Goal: Task Accomplishment & Management: Use online tool/utility

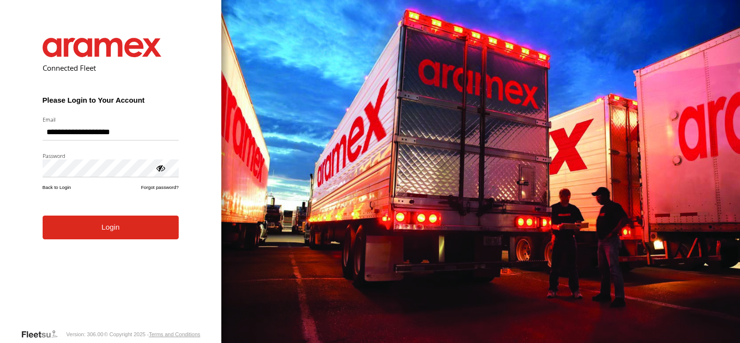
click at [104, 222] on form "**********" at bounding box center [110, 175] width 165 height 305
click at [104, 222] on button "Login" at bounding box center [111, 227] width 136 height 24
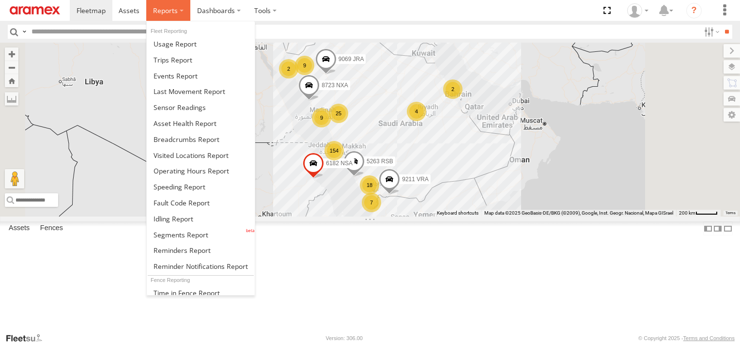
click at [169, 2] on label at bounding box center [168, 10] width 44 height 21
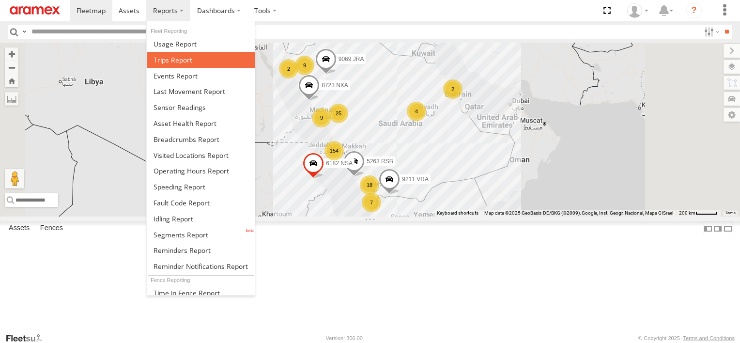
click at [192, 58] on link at bounding box center [201, 60] width 108 height 16
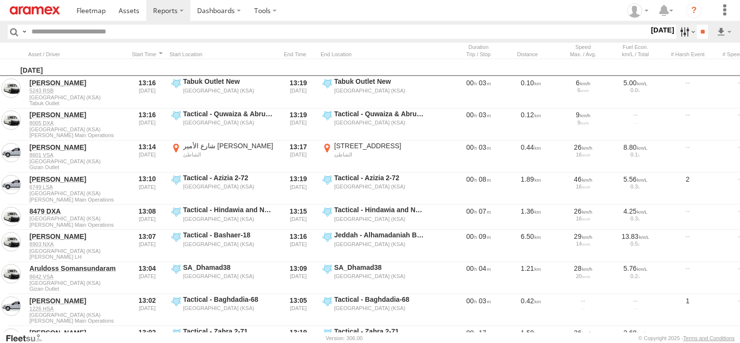
click at [676, 28] on label at bounding box center [686, 32] width 21 height 14
click at [0, 0] on label at bounding box center [0, 0] width 0 height 0
click at [0, 0] on span "Abha Warhouse" at bounding box center [0, 0] width 0 height 0
drag, startPoint x: 55, startPoint y: 64, endPoint x: 27, endPoint y: 68, distance: 28.4
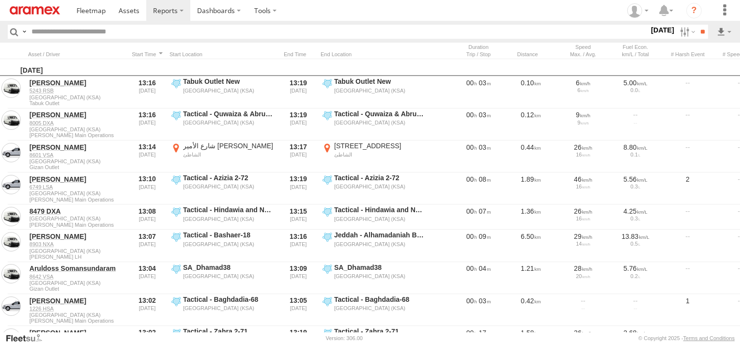
click at [0, 0] on span "Abha Warhouse" at bounding box center [0, 0] width 0 height 0
click at [0, 0] on span "Baha warehouse" at bounding box center [0, 0] width 0 height 0
click at [0, 0] on span "Gizan Outlet" at bounding box center [0, 0] width 0 height 0
drag, startPoint x: 33, startPoint y: 236, endPoint x: 10, endPoint y: 225, distance: 26.0
click at [0, 0] on span "Khamis Mushait Outlet" at bounding box center [0, 0] width 0 height 0
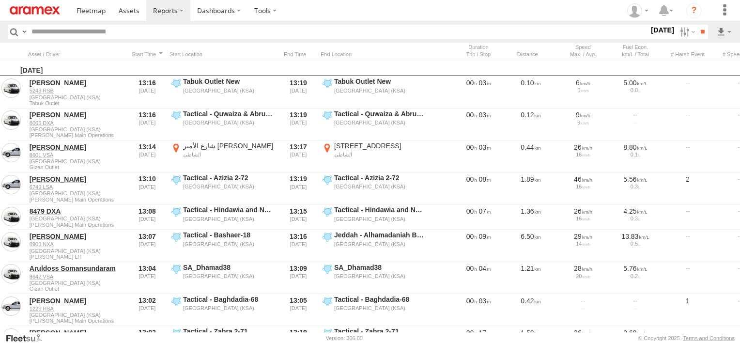
click at [0, 0] on span "Main Warehouse, [GEOGRAPHIC_DATA]" at bounding box center [0, 0] width 0 height 0
click at [0, 0] on div "Makkah Outlet" at bounding box center [0, 0] width 0 height 0
click at [0, 0] on span "Makkah Outlet" at bounding box center [0, 0] width 0 height 0
click at [0, 0] on div "Najran" at bounding box center [0, 0] width 0 height 0
click at [0, 0] on span "Najran" at bounding box center [0, 0] width 0 height 0
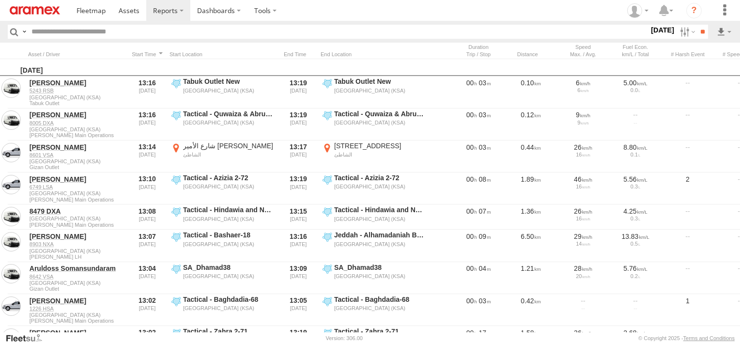
click at [0, 0] on span "Qunfuda" at bounding box center [0, 0] width 0 height 0
click at [0, 0] on span "Tabuk Outlet" at bounding box center [0, 0] width 0 height 0
click at [0, 0] on span "Taif Outlet" at bounding box center [0, 0] width 0 height 0
click at [0, 0] on span "Yanbu Outlet" at bounding box center [0, 0] width 0 height 0
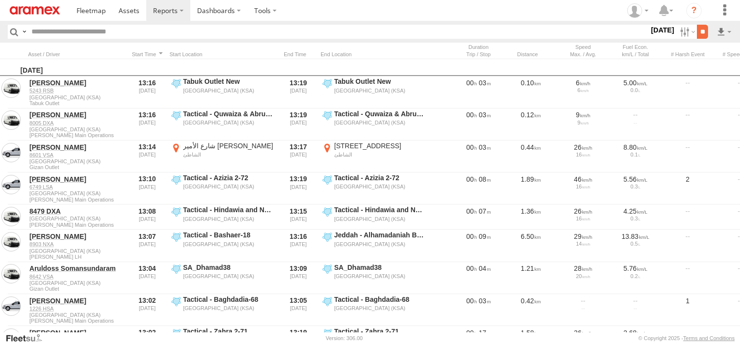
click at [698, 35] on input "**" at bounding box center [702, 32] width 11 height 14
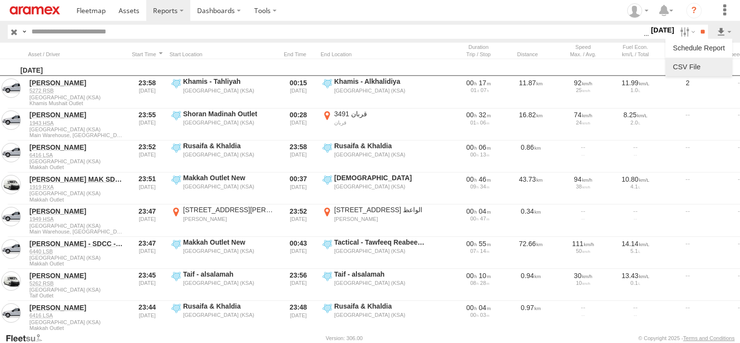
click at [718, 61] on link at bounding box center [698, 67] width 59 height 15
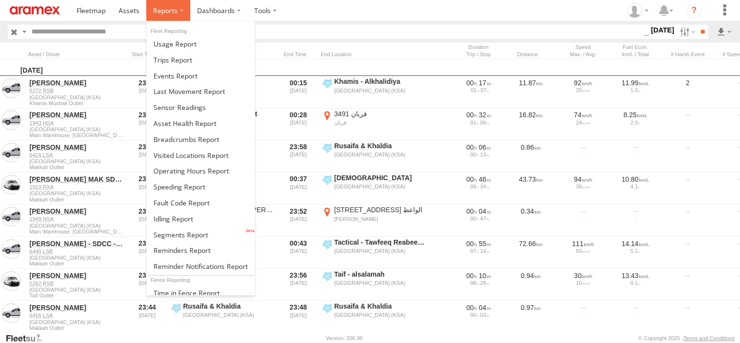
click at [167, 11] on span at bounding box center [165, 10] width 25 height 9
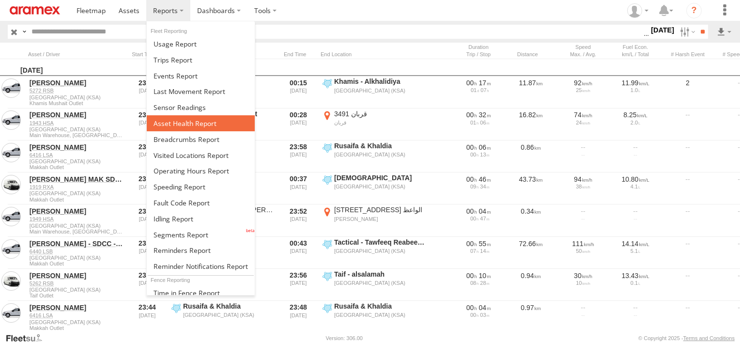
click at [177, 124] on span at bounding box center [184, 123] width 63 height 9
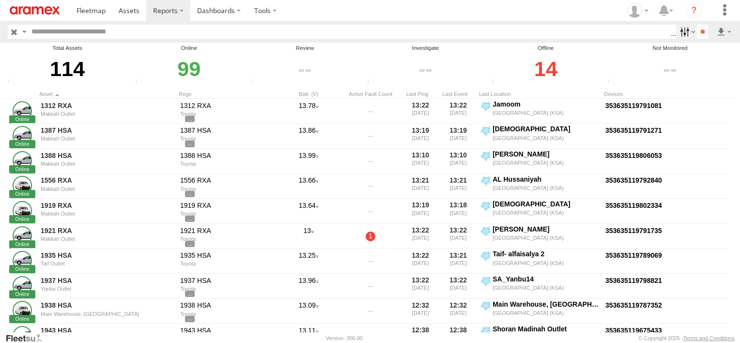
click at [679, 30] on label at bounding box center [686, 32] width 21 height 14
click at [0, 0] on span "Review" at bounding box center [0, 0] width 0 height 0
drag, startPoint x: 658, startPoint y: 84, endPoint x: 657, endPoint y: 91, distance: 6.9
click at [0, 0] on span "Review" at bounding box center [0, 0] width 0 height 0
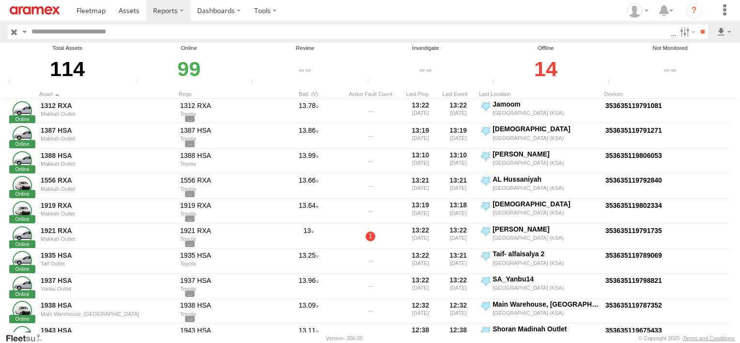
click at [0, 0] on span "Investigate" at bounding box center [0, 0] width 0 height 0
click at [0, 0] on span "Offline" at bounding box center [0, 0] width 0 height 0
click at [0, 0] on span "Review" at bounding box center [0, 0] width 0 height 0
click at [701, 29] on input "**" at bounding box center [702, 32] width 11 height 14
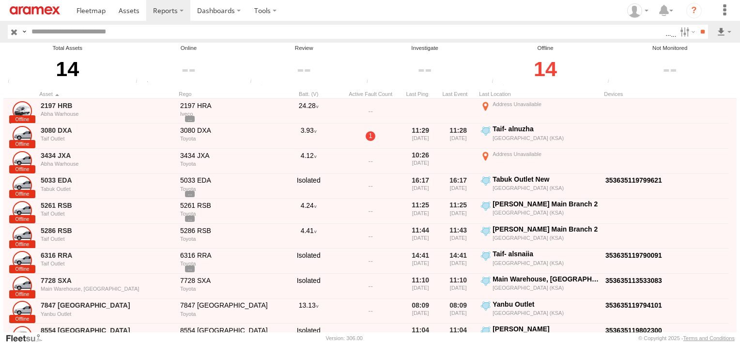
click at [705, 75] on div at bounding box center [670, 68] width 130 height 33
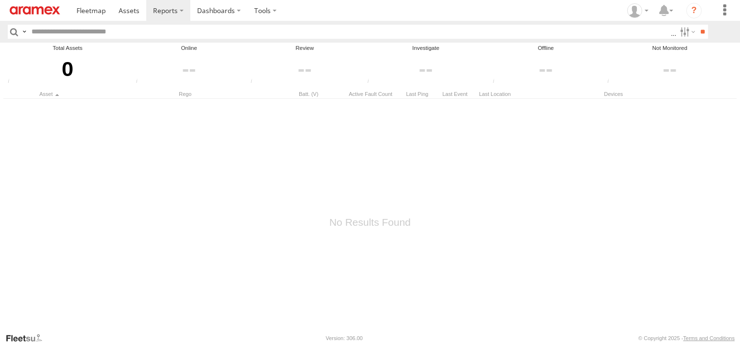
click at [671, 74] on div at bounding box center [669, 68] width 131 height 33
click at [683, 30] on label at bounding box center [686, 32] width 21 height 14
click at [0, 0] on label at bounding box center [0, 0] width 0 height 0
click at [0, 0] on span "Review" at bounding box center [0, 0] width 0 height 0
click at [0, 0] on span "Investigate" at bounding box center [0, 0] width 0 height 0
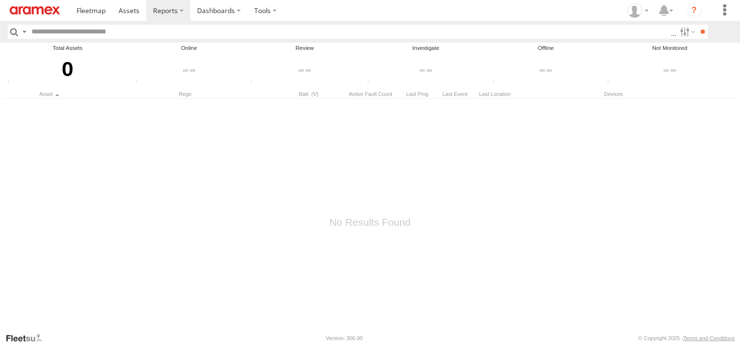
click at [0, 0] on span "Offline" at bounding box center [0, 0] width 0 height 0
click at [706, 28] on input "**" at bounding box center [702, 32] width 11 height 14
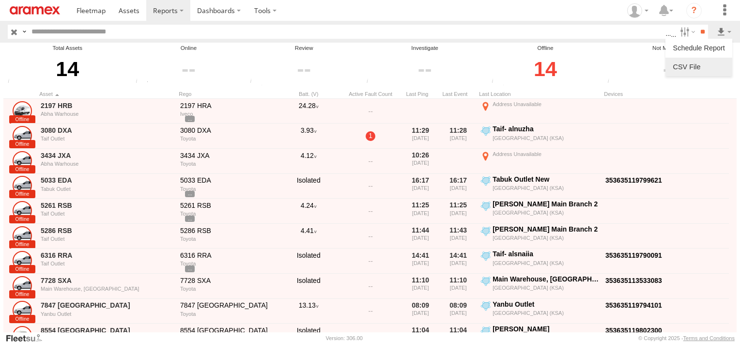
click at [709, 64] on link at bounding box center [698, 67] width 59 height 15
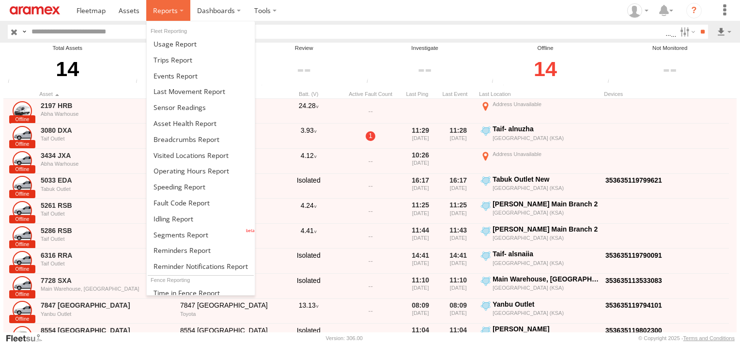
click at [162, 10] on span at bounding box center [165, 10] width 25 height 9
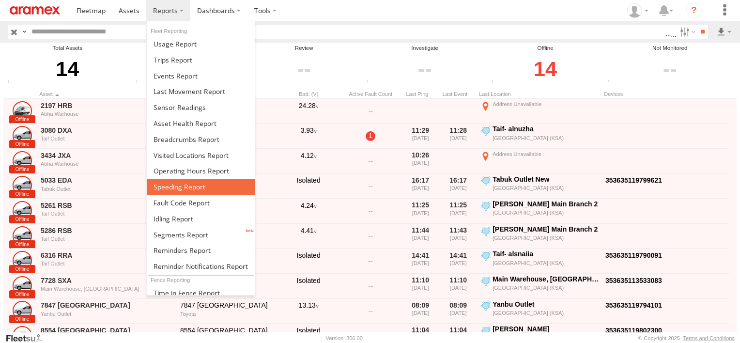
click at [183, 187] on span at bounding box center [179, 186] width 52 height 9
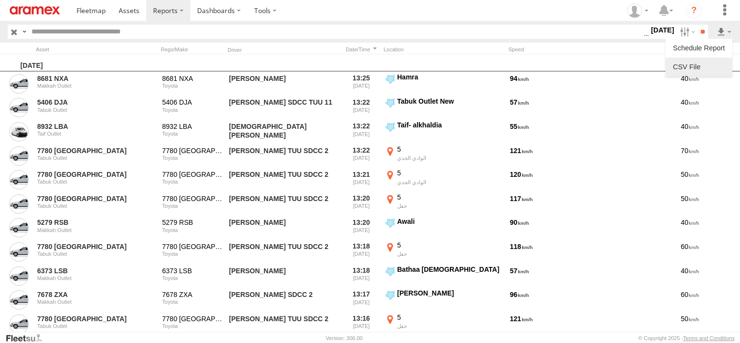
click at [697, 64] on link at bounding box center [698, 67] width 59 height 15
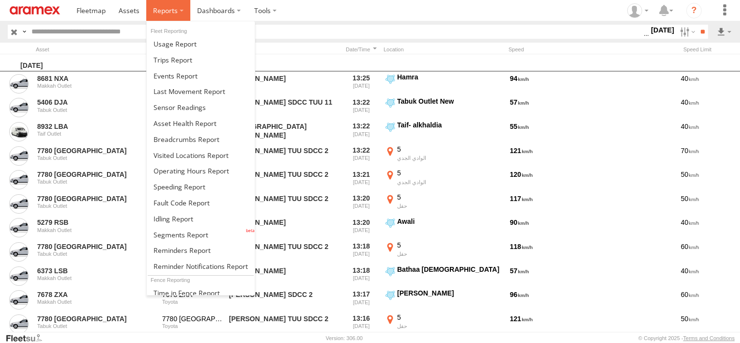
click at [170, 10] on span at bounding box center [165, 10] width 25 height 9
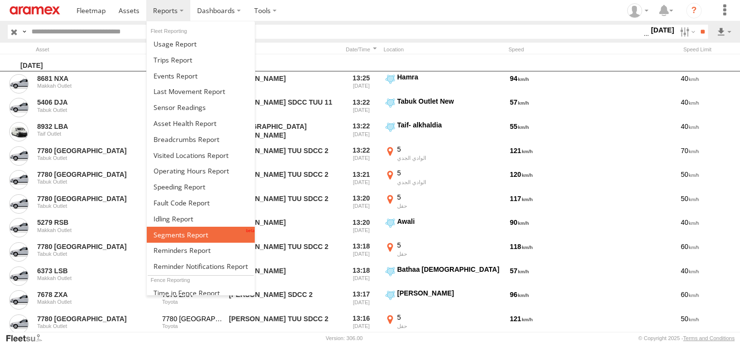
click at [188, 227] on link at bounding box center [201, 235] width 108 height 16
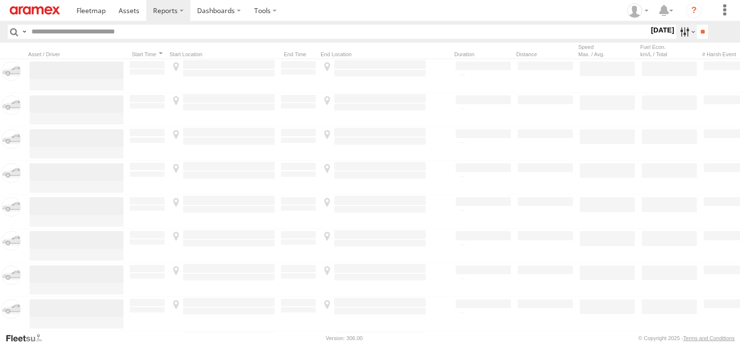
click at [676, 32] on label at bounding box center [686, 32] width 21 height 14
click at [0, 0] on label at bounding box center [0, 0] width 0 height 0
click at [0, 0] on span "Abha Warhouse" at bounding box center [0, 0] width 0 height 0
click at [0, 0] on span "Baha warehouse" at bounding box center [0, 0] width 0 height 0
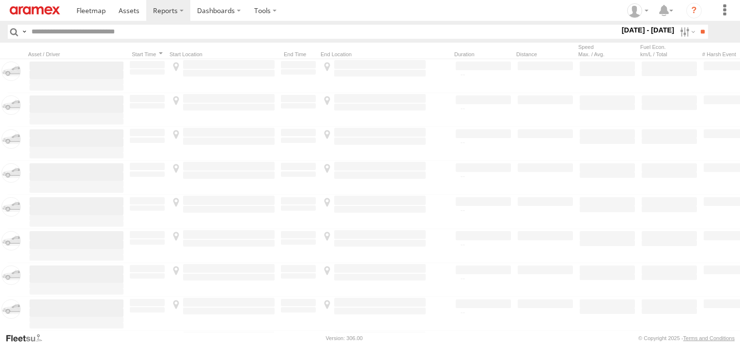
click at [0, 0] on span "Gizan Outlet" at bounding box center [0, 0] width 0 height 0
click at [0, 0] on div "Khamis Mushait Outlet" at bounding box center [0, 0] width 0 height 0
click at [0, 0] on span "Khamis Mushait Outlet" at bounding box center [0, 0] width 0 height 0
click at [0, 0] on span "Main Warehouse, [GEOGRAPHIC_DATA]" at bounding box center [0, 0] width 0 height 0
click at [0, 0] on span "Makkah Outlet" at bounding box center [0, 0] width 0 height 0
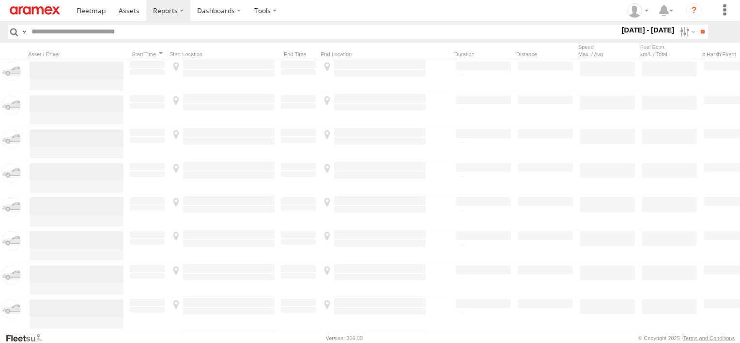
click at [0, 0] on span "Najran" at bounding box center [0, 0] width 0 height 0
click at [0, 0] on span "Qunfuda" at bounding box center [0, 0] width 0 height 0
click at [0, 0] on div "Tabuk Outlet" at bounding box center [0, 0] width 0 height 0
click at [0, 0] on span "Tabuk Outlet" at bounding box center [0, 0] width 0 height 0
click at [0, 0] on span "Taif Outlet" at bounding box center [0, 0] width 0 height 0
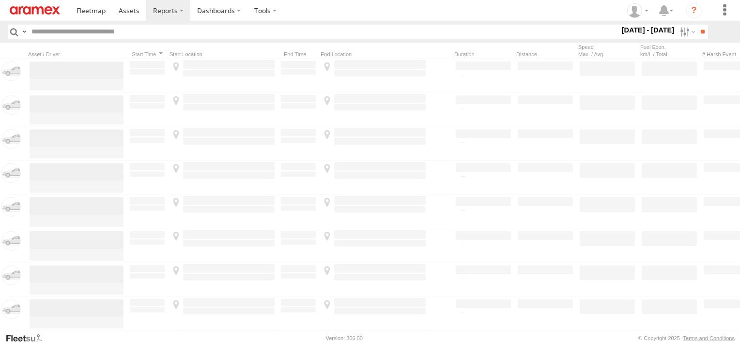
click at [0, 0] on span "Yanbu Outlet" at bounding box center [0, 0] width 0 height 0
click at [697, 36] on input "**" at bounding box center [702, 32] width 11 height 14
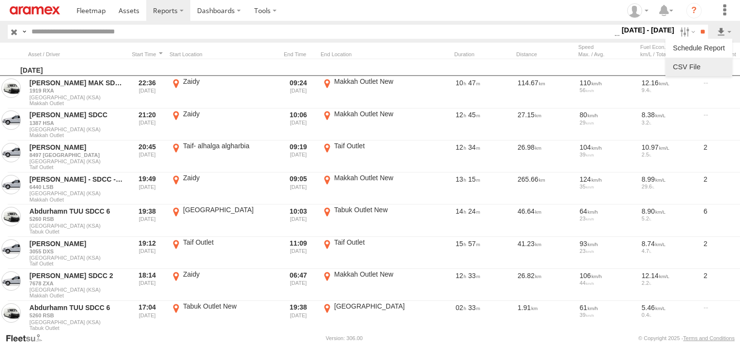
click at [712, 64] on link at bounding box center [698, 67] width 59 height 15
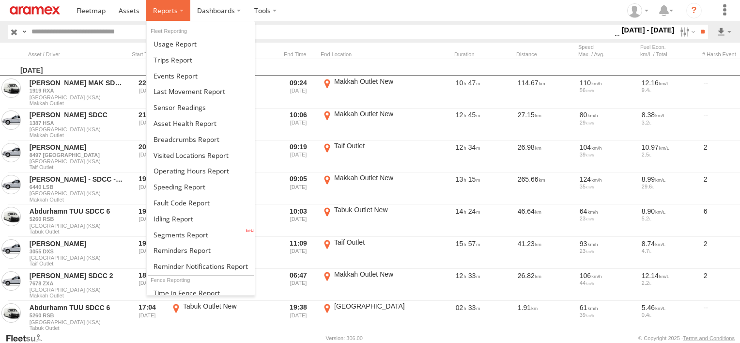
click at [170, 11] on span at bounding box center [165, 10] width 25 height 9
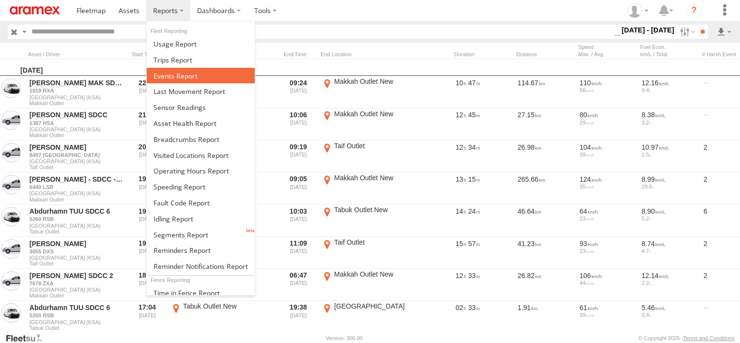
click at [180, 72] on span at bounding box center [175, 75] width 44 height 9
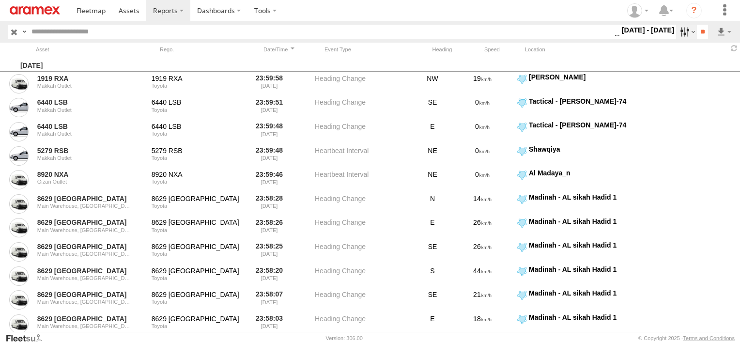
drag, startPoint x: 683, startPoint y: 30, endPoint x: 683, endPoint y: 35, distance: 4.9
click at [683, 30] on label at bounding box center [686, 32] width 21 height 14
click at [0, 0] on span "Forward Collision Warning" at bounding box center [0, 0] width 0 height 0
click at [0, 0] on span "Potential Roll Over" at bounding box center [0, 0] width 0 height 0
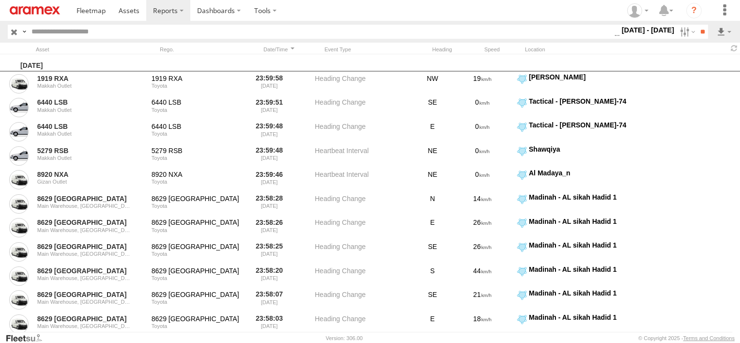
click at [0, 0] on span "Forward Collision Warning" at bounding box center [0, 0] width 0 height 0
click at [0, 0] on span "External Power Lost" at bounding box center [0, 0] width 0 height 0
click at [697, 38] on input "**" at bounding box center [702, 32] width 11 height 14
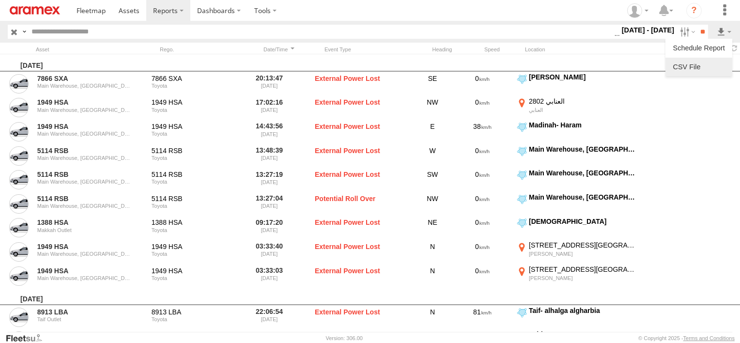
click at [709, 64] on link at bounding box center [698, 67] width 59 height 15
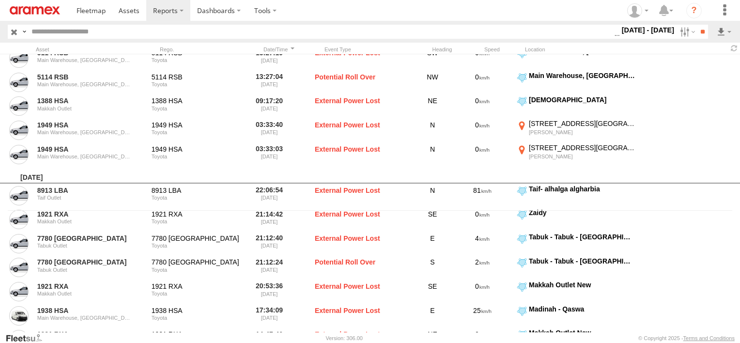
scroll to position [145, 0]
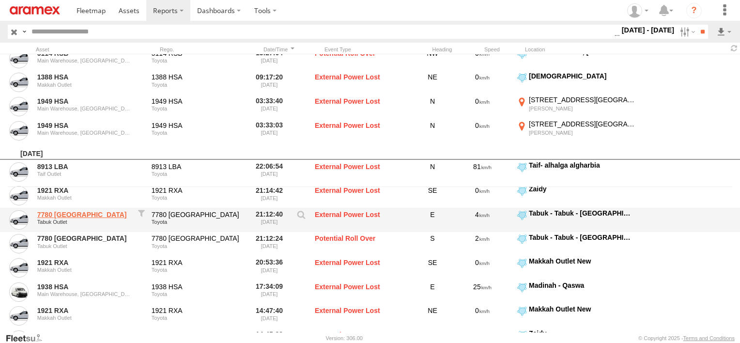
click at [46, 216] on link "7780 [GEOGRAPHIC_DATA]" at bounding box center [84, 214] width 94 height 9
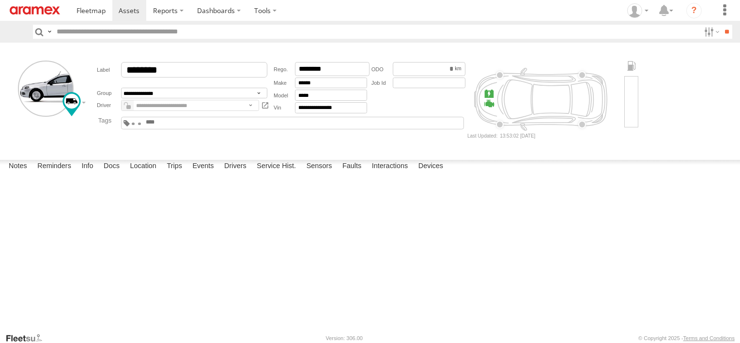
click at [103, 113] on div "**********" at bounding box center [183, 88] width 177 height 54
click at [202, 96] on div "**********" at bounding box center [183, 88] width 177 height 54
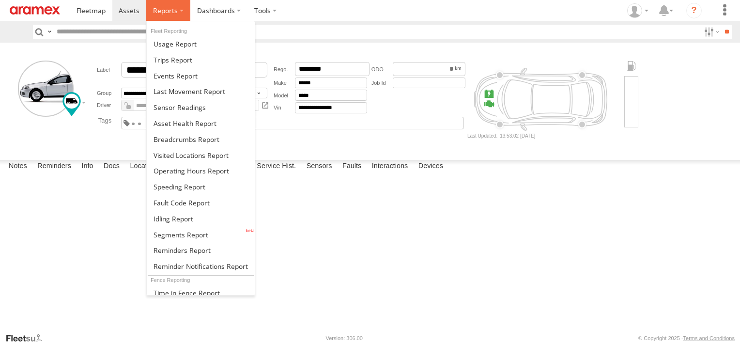
click at [159, 9] on span at bounding box center [165, 10] width 25 height 9
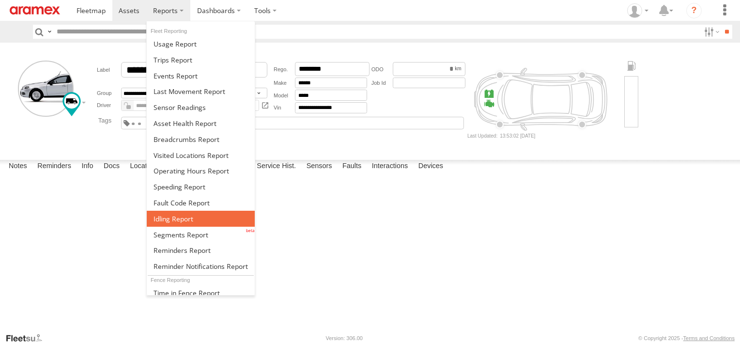
click at [154, 217] on span at bounding box center [173, 218] width 40 height 9
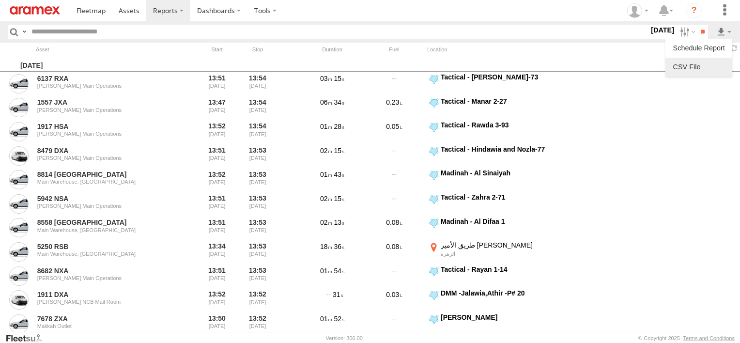
click at [708, 64] on link at bounding box center [698, 67] width 59 height 15
